Goal: Task Accomplishment & Management: Use online tool/utility

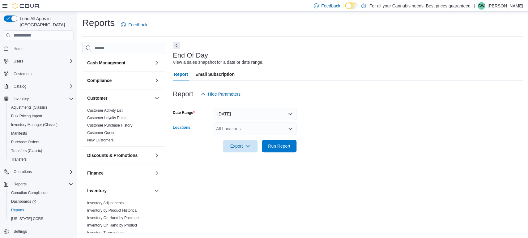
click at [258, 128] on div "All Locations" at bounding box center [255, 129] width 83 height 12
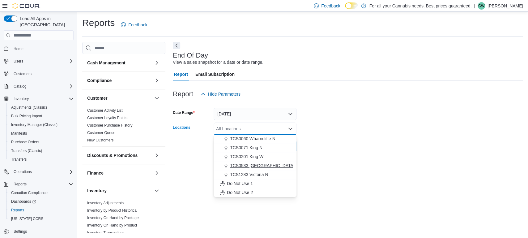
click at [258, 164] on span "TCS0533 [GEOGRAPHIC_DATA]" at bounding box center [262, 165] width 65 height 6
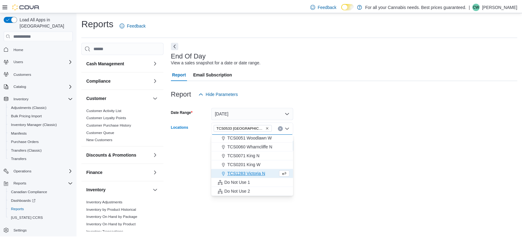
scroll to position [73, 0]
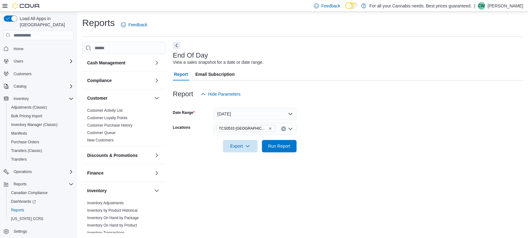
click at [341, 142] on form "Date Range [DATE] Locations TCS0533 Richmond Export Run Report" at bounding box center [348, 126] width 350 height 52
click at [278, 150] on span "Run Report" at bounding box center [279, 146] width 27 height 12
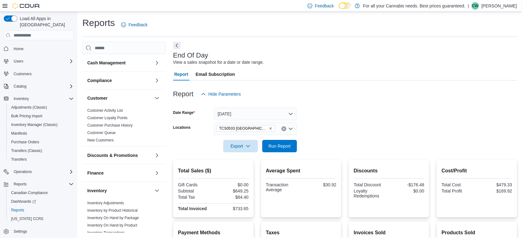
click at [23, 45] on span "Home" at bounding box center [42, 49] width 62 height 8
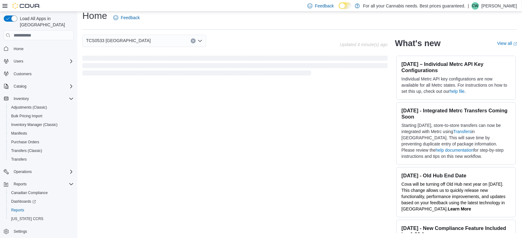
scroll to position [7, 0]
